Goal: Use online tool/utility: Utilize a website feature to perform a specific function

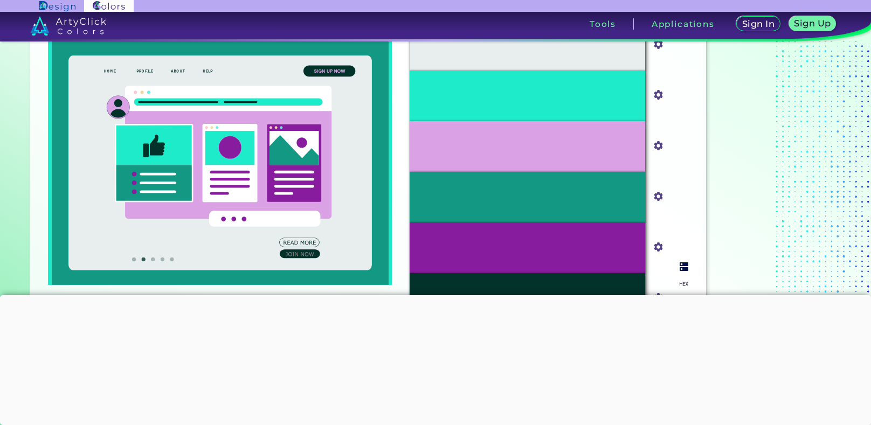
scroll to position [143, 0]
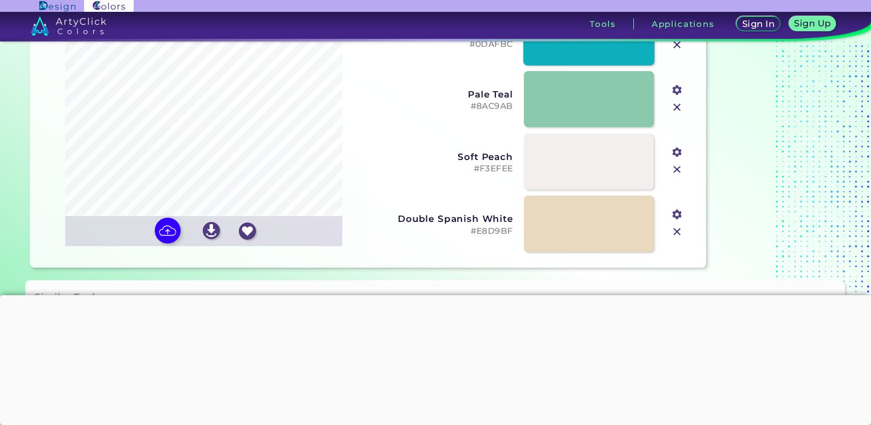
scroll to position [142, 0]
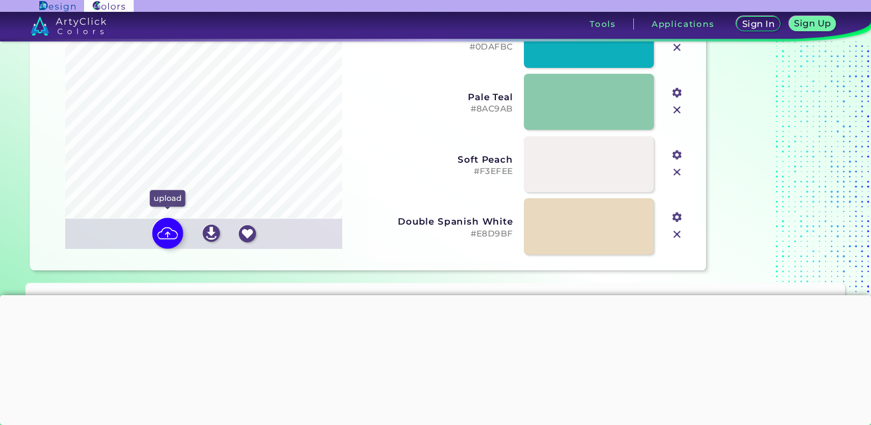
click at [166, 238] on img at bounding box center [167, 233] width 31 height 31
click at [0, 0] on input "file" at bounding box center [0, 0] width 0 height 0
type input "#d9d2c7"
type input "#261e1b"
type input "#af9683"
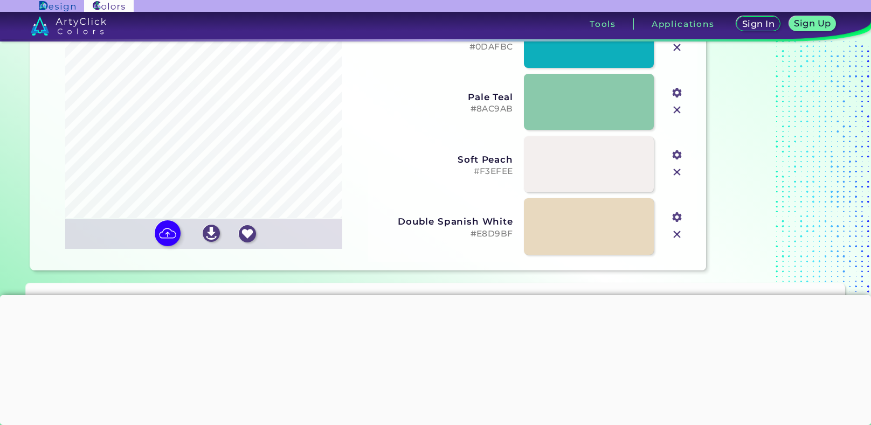
type input "#ccb5a3"
type input "#7f6a59"
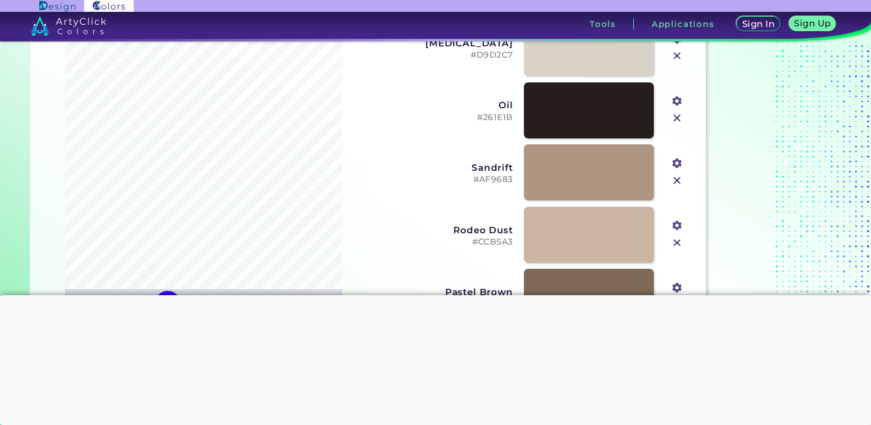
scroll to position [71, 0]
click at [424, 295] on div at bounding box center [435, 295] width 871 height 0
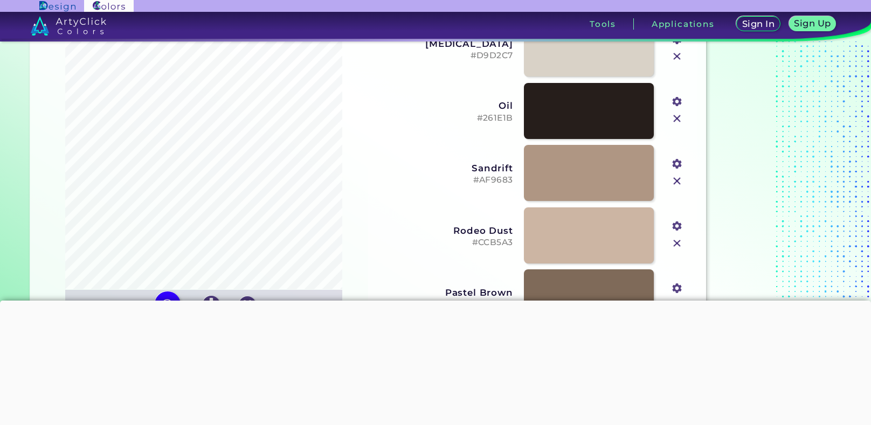
click at [424, 301] on div at bounding box center [435, 301] width 871 height 0
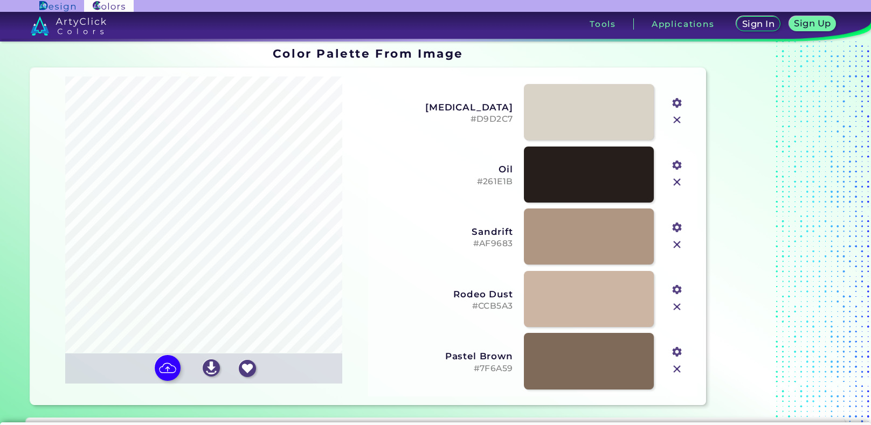
scroll to position [0, 0]
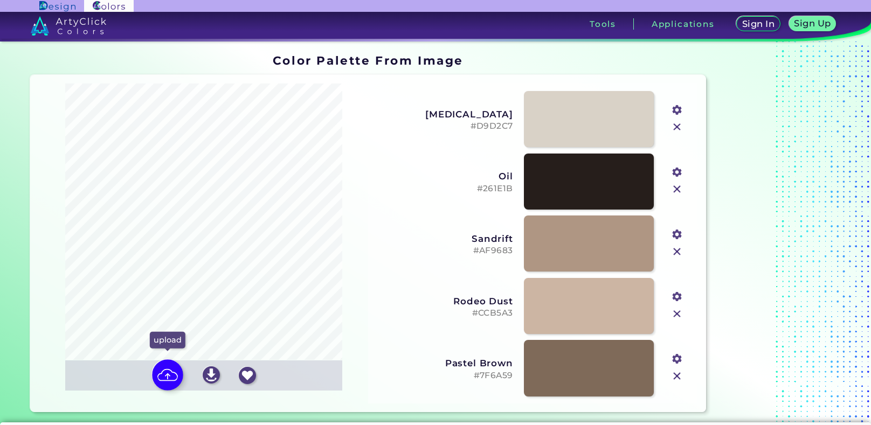
click at [169, 375] on img at bounding box center [167, 374] width 31 height 31
click at [0, 0] on input "file" at bounding box center [0, 0] width 0 height 0
type input "#939a31"
type input "#bdb9b4"
type input "#627347"
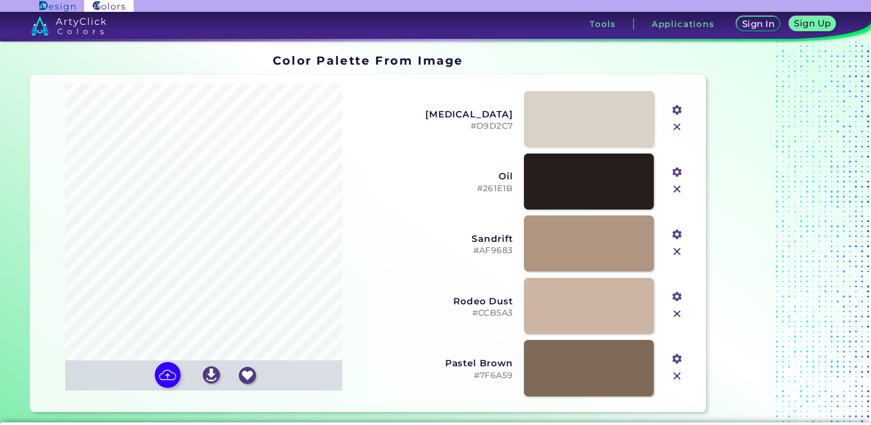
type input "#d3d1cd"
type input "#48413d"
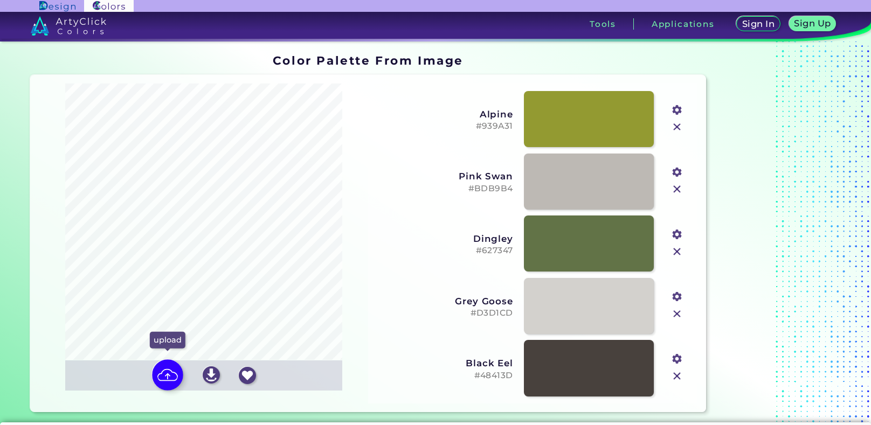
click at [158, 385] on img at bounding box center [167, 374] width 31 height 31
click at [0, 0] on input "file" at bounding box center [0, 0] width 0 height 0
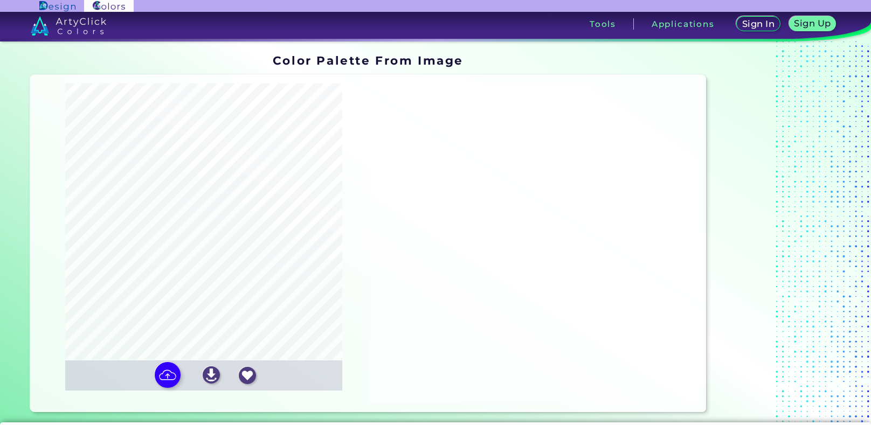
type input "#f2f4f7"
type input "#716d23"
type input "#372607"
type input "#ae9c63"
type input "#b1bf8e"
